Goal: Transaction & Acquisition: Purchase product/service

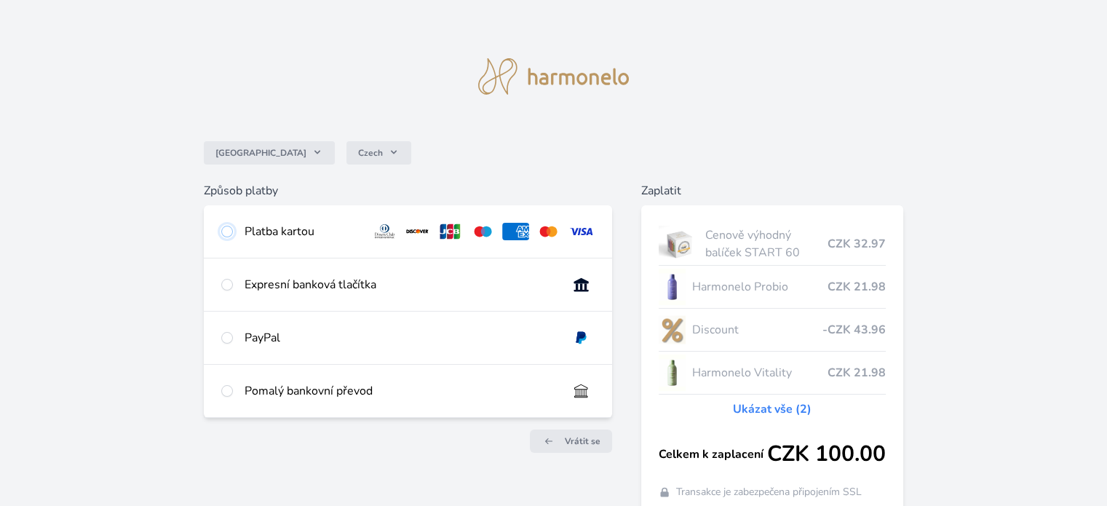
click at [225, 234] on input "radio" at bounding box center [227, 232] width 12 height 12
radio input "true"
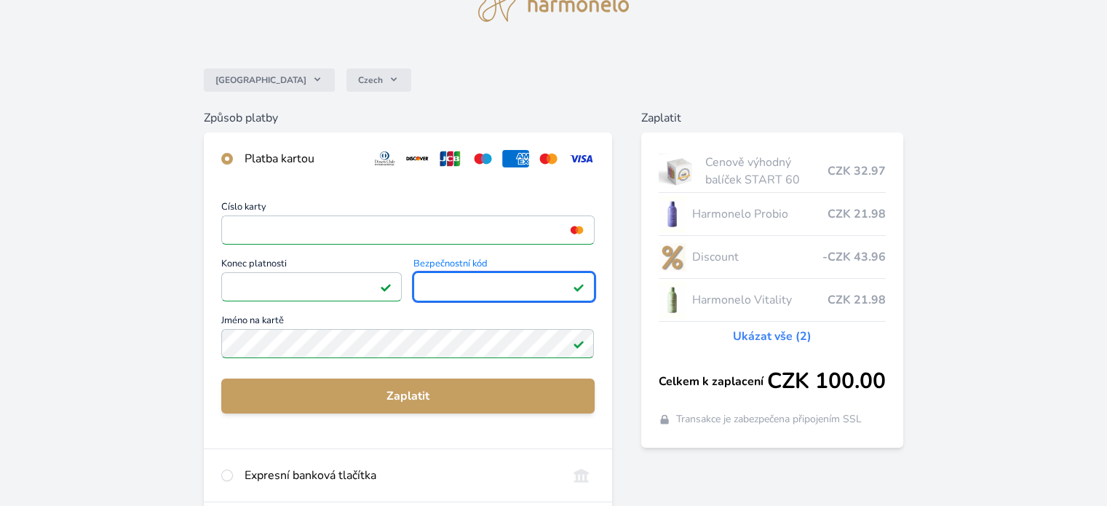
scroll to position [146, 0]
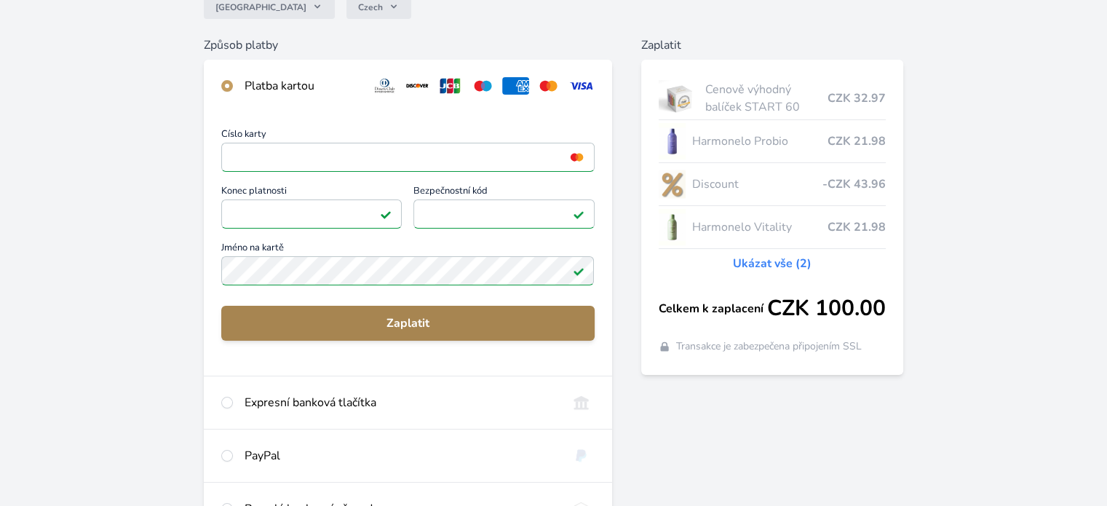
click at [434, 331] on span "Zaplatit" at bounding box center [407, 322] width 349 height 17
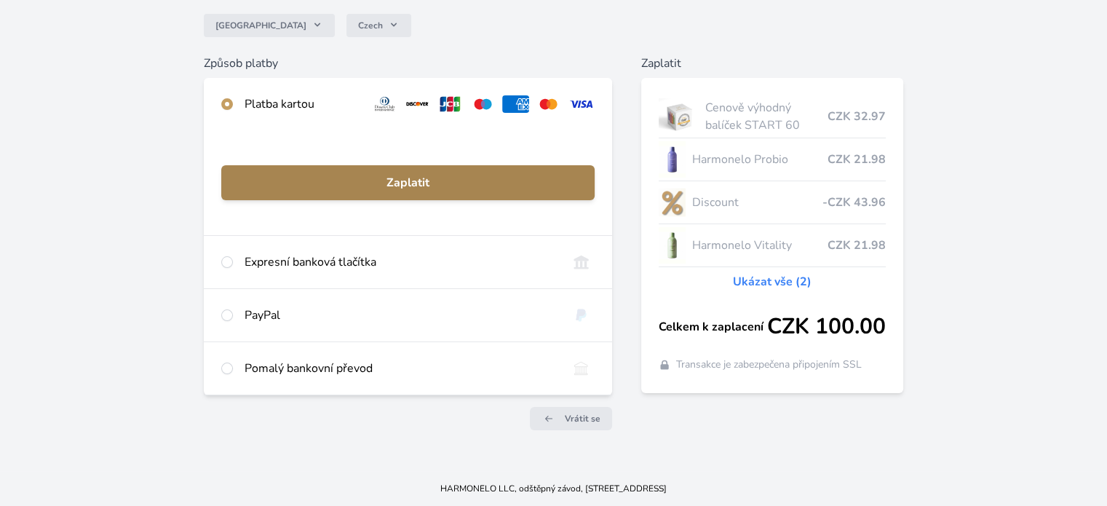
scroll to position [127, 0]
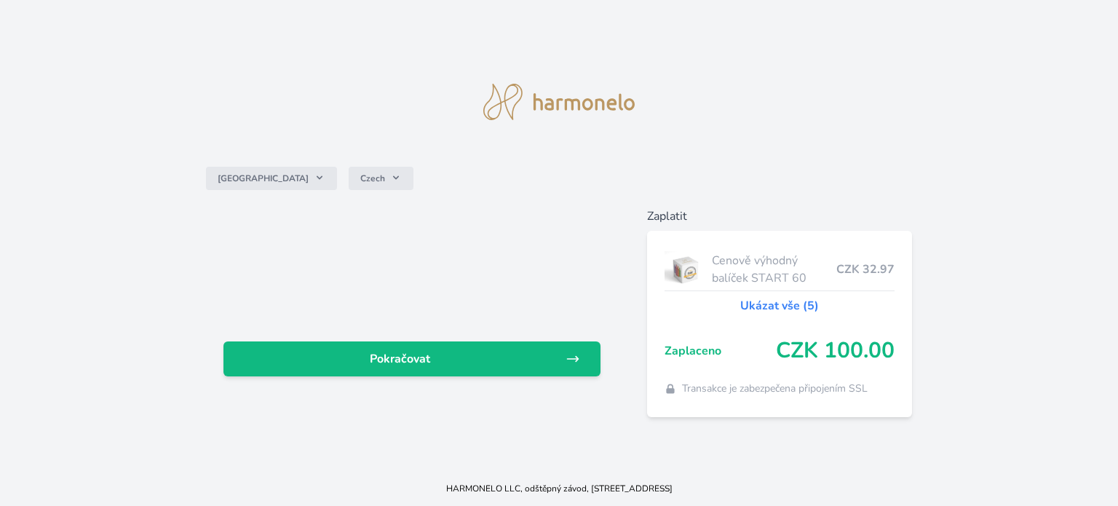
click at [434, 331] on div "Pokračovat" at bounding box center [412, 312] width 412 height 210
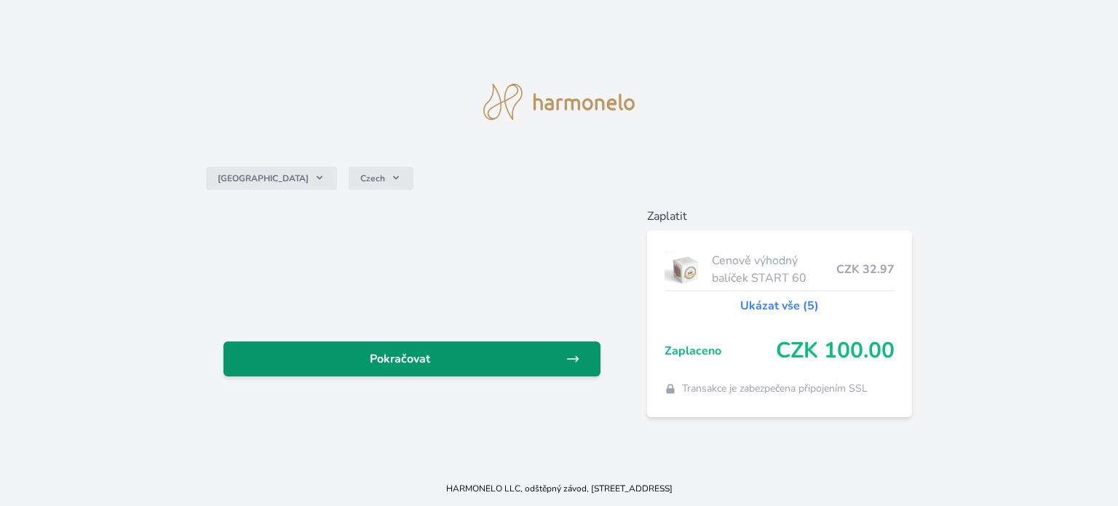
click at [443, 374] on link "Pokračovat" at bounding box center [411, 358] width 377 height 35
